Goal: Information Seeking & Learning: Learn about a topic

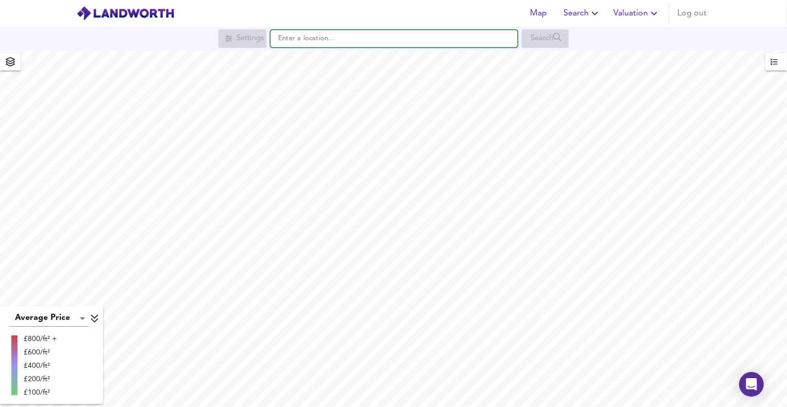
click at [366, 43] on input "text" at bounding box center [393, 39] width 247 height 18
paste input "CM77 8QG"
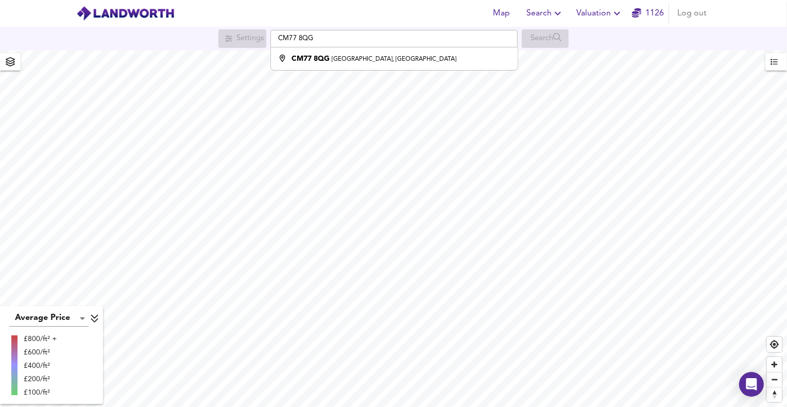
click at [326, 59] on strong "CM77 8QG" at bounding box center [310, 58] width 38 height 7
type input "[STREET_ADDRESS]"
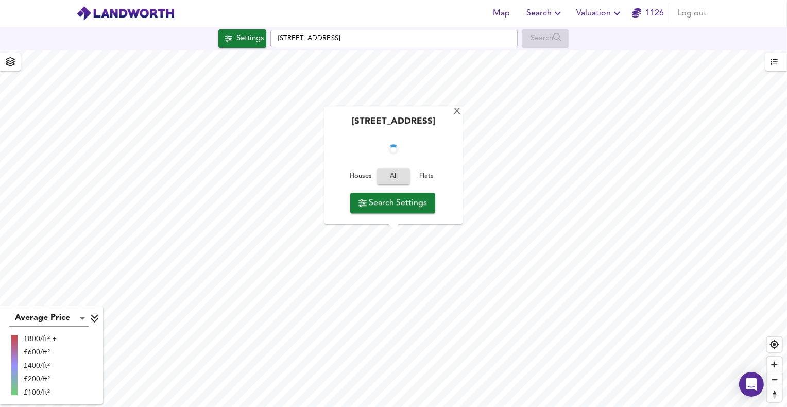
checkbox input "false"
checkbox input "true"
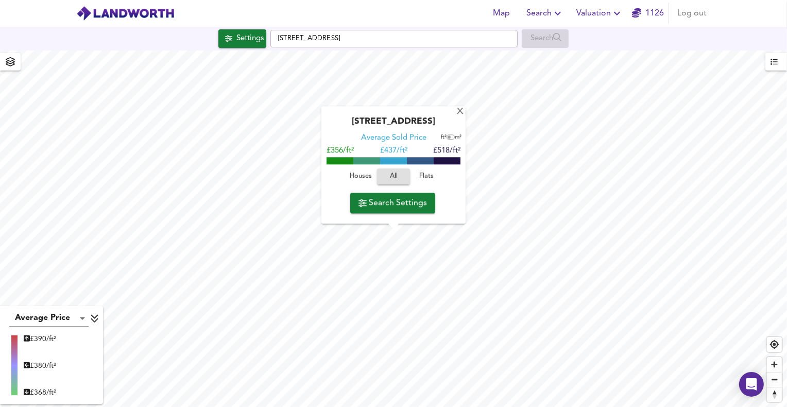
click at [371, 179] on span "Houses" at bounding box center [361, 177] width 28 height 12
